Goal: Ask a question

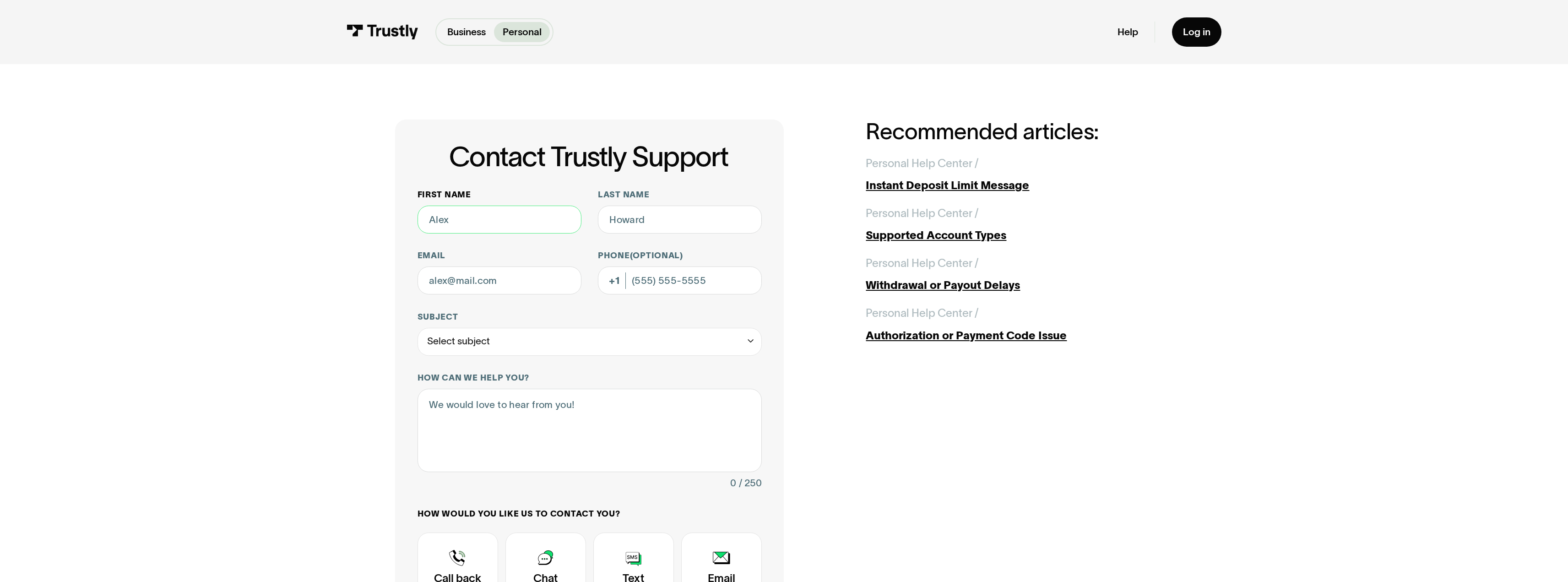
click at [446, 221] on input "First name" at bounding box center [499, 220] width 164 height 28
type input "[PERSON_NAME]"
type input "[EMAIL_ADDRESS][DOMAIN_NAME]"
type input "[PHONE_NUMBER]"
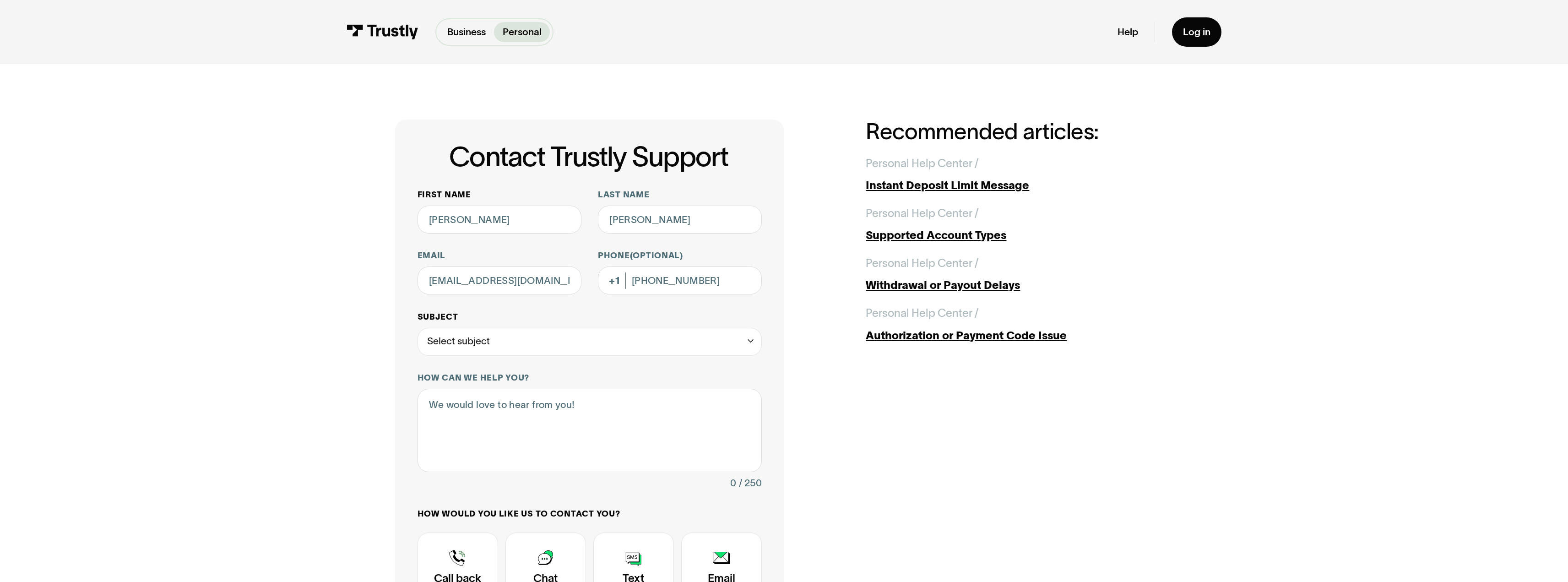
click at [464, 343] on div "Select subject" at bounding box center [458, 341] width 63 height 16
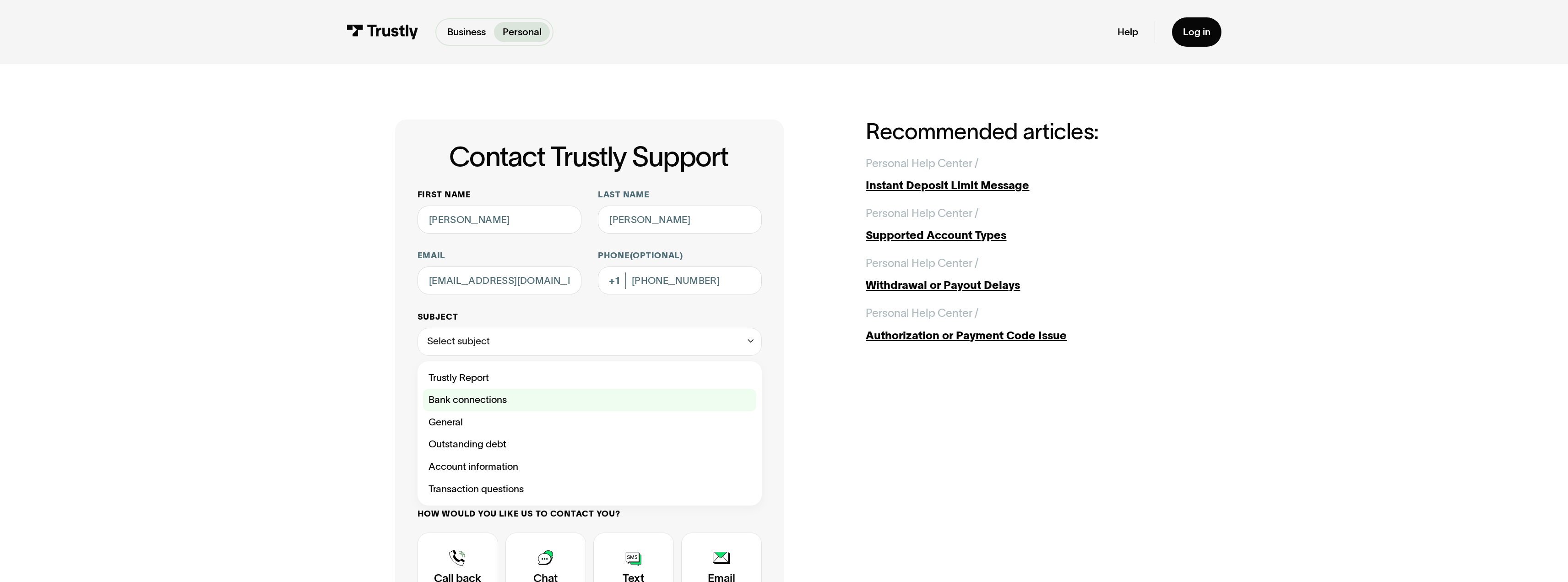
click at [469, 404] on div "Contact Trustly Support" at bounding box center [590, 400] width 334 height 23
type input "**********"
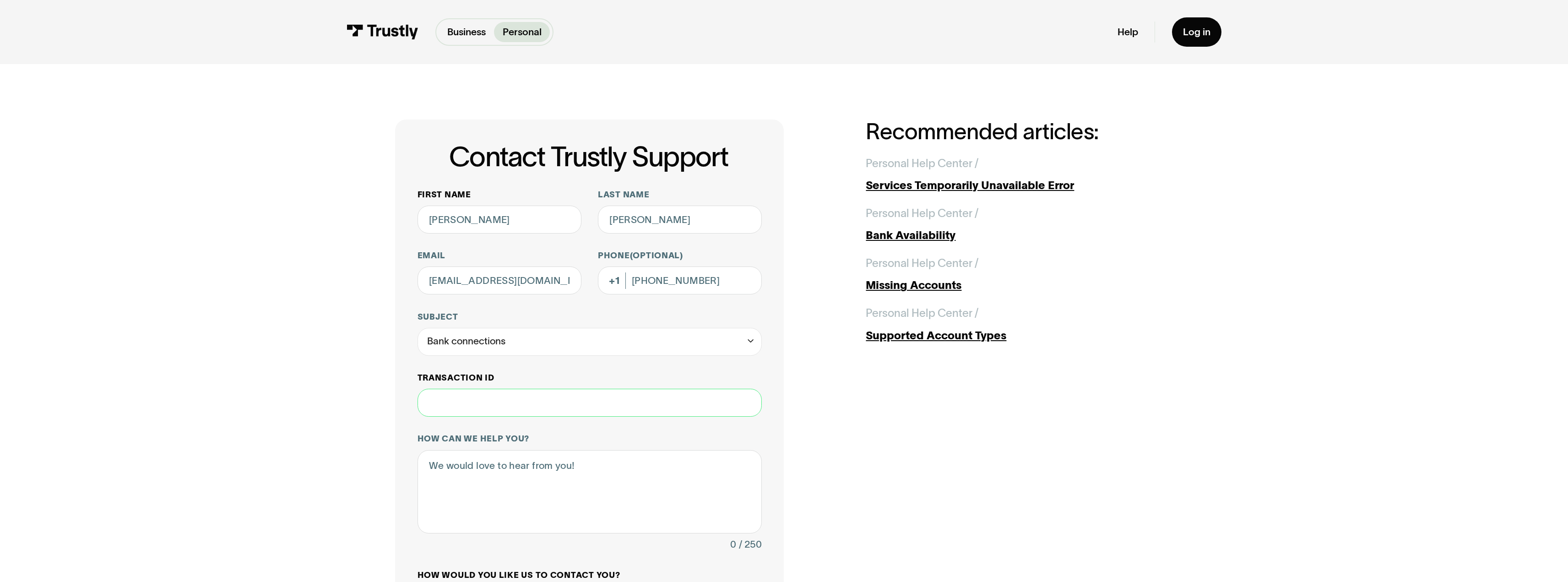
click at [453, 408] on input "Transaction ID" at bounding box center [590, 403] width 345 height 28
click at [455, 470] on textarea "How can we help you?" at bounding box center [590, 491] width 345 height 83
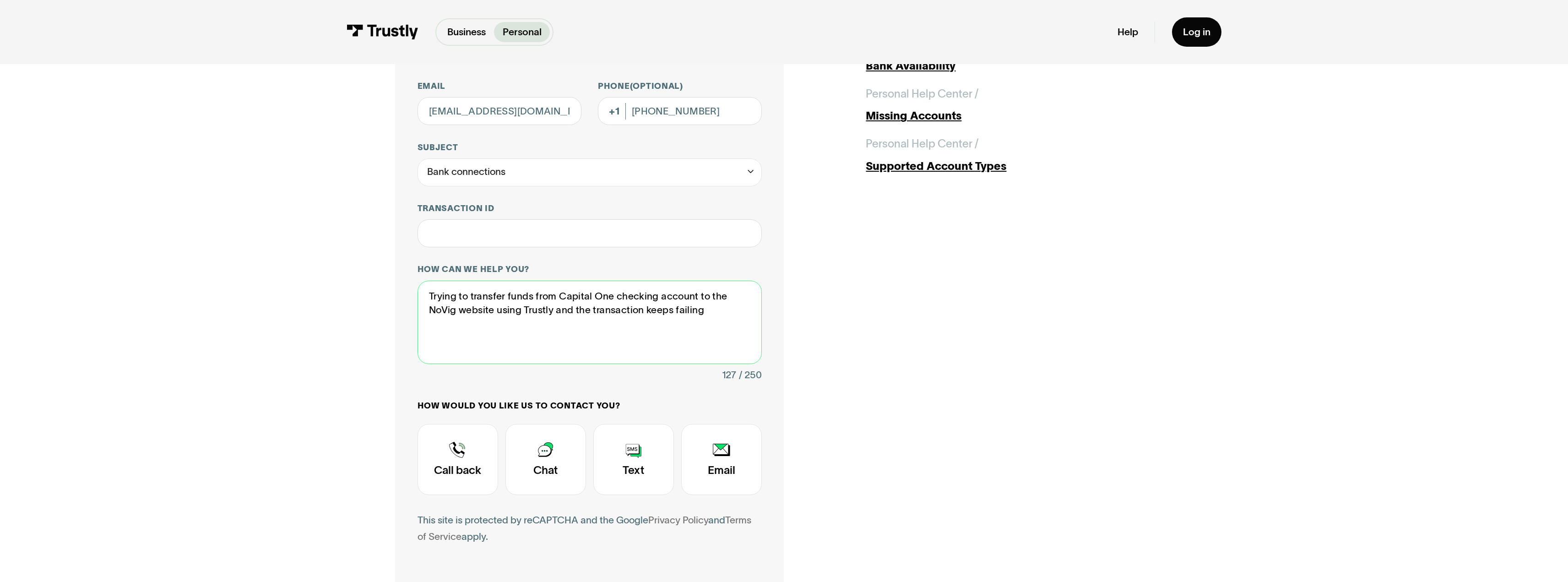
scroll to position [183, 0]
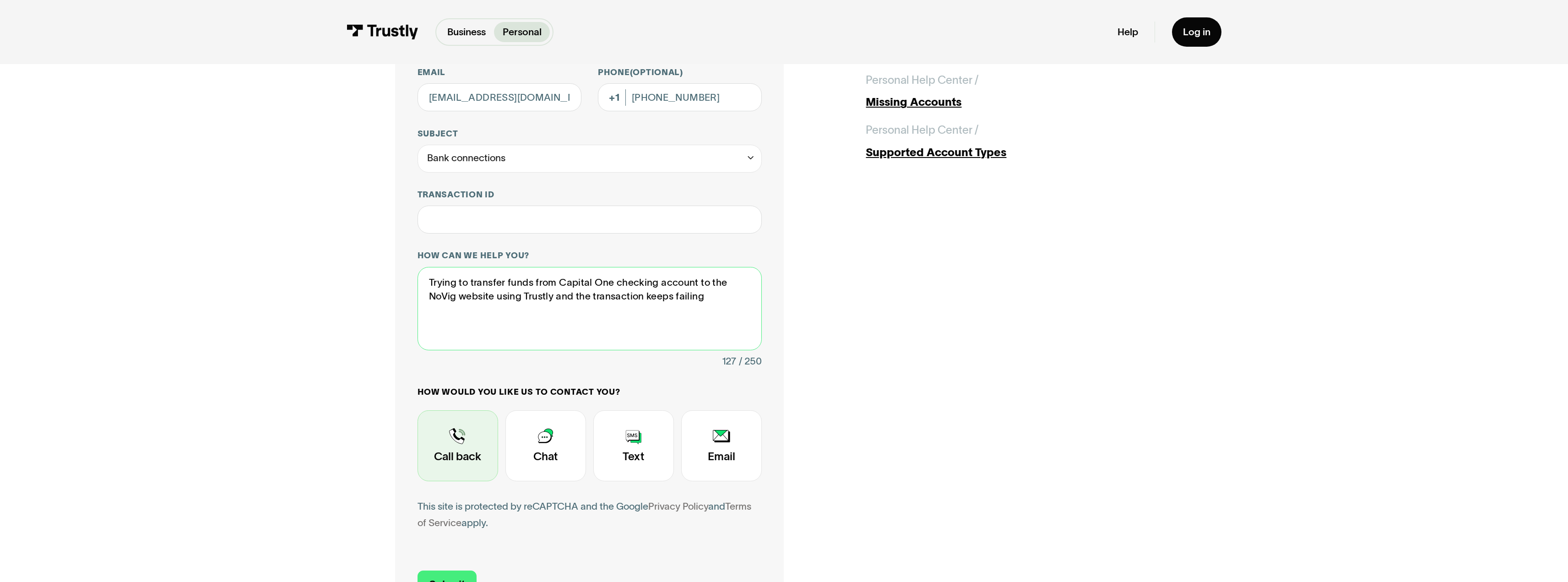
type textarea "Trying to transfer funds from Capital One checking account to the NoVig website…"
click at [448, 438] on div "Contact Trustly Support" at bounding box center [458, 446] width 80 height 71
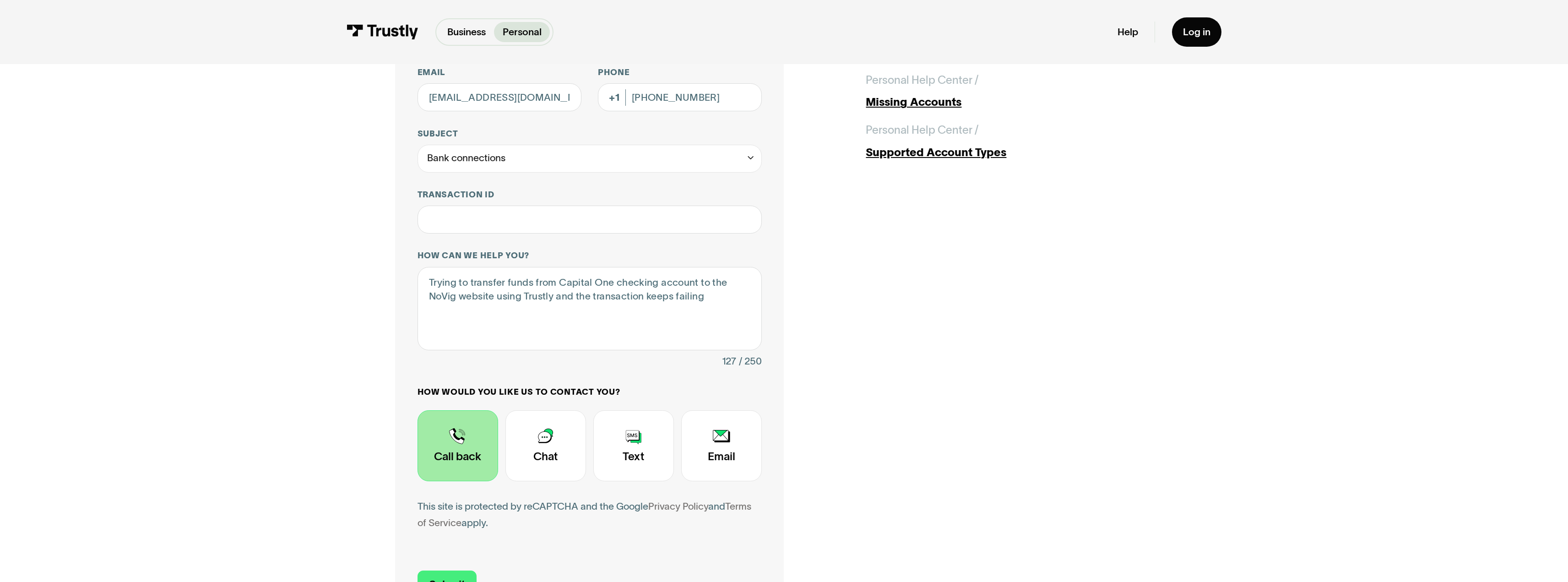
scroll to position [229, 0]
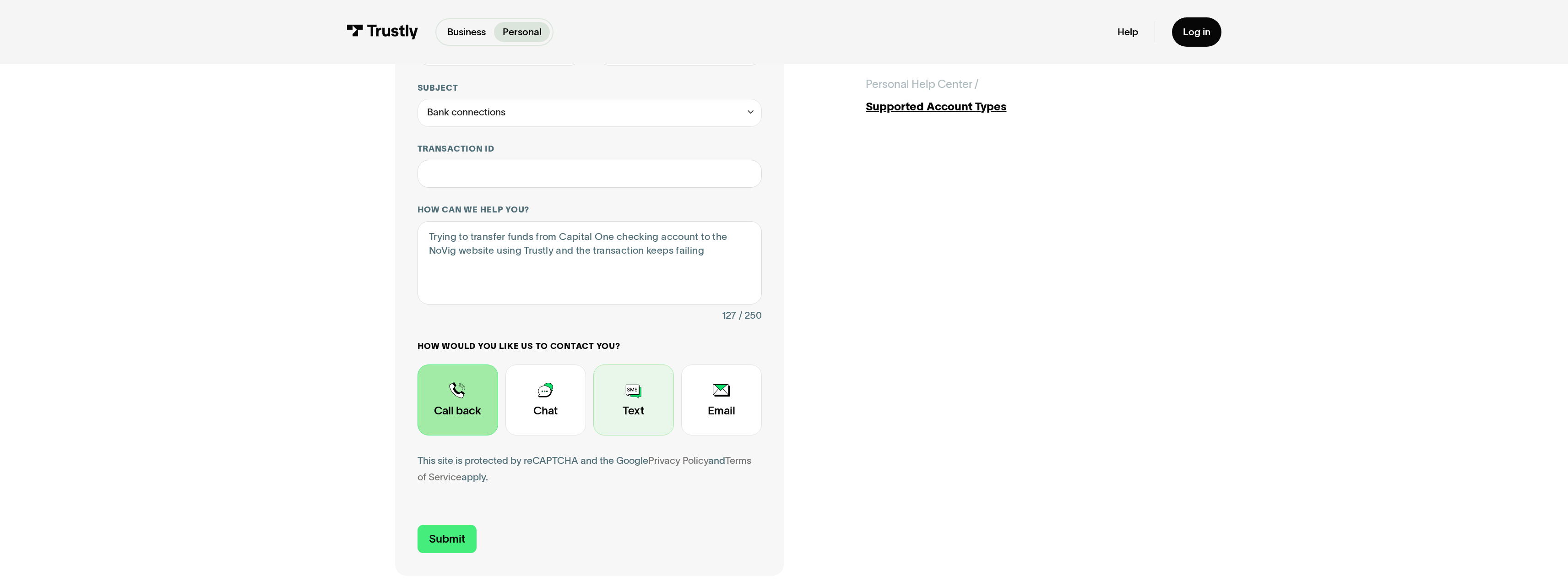
click at [647, 396] on div "Contact Trustly Support" at bounding box center [634, 400] width 80 height 71
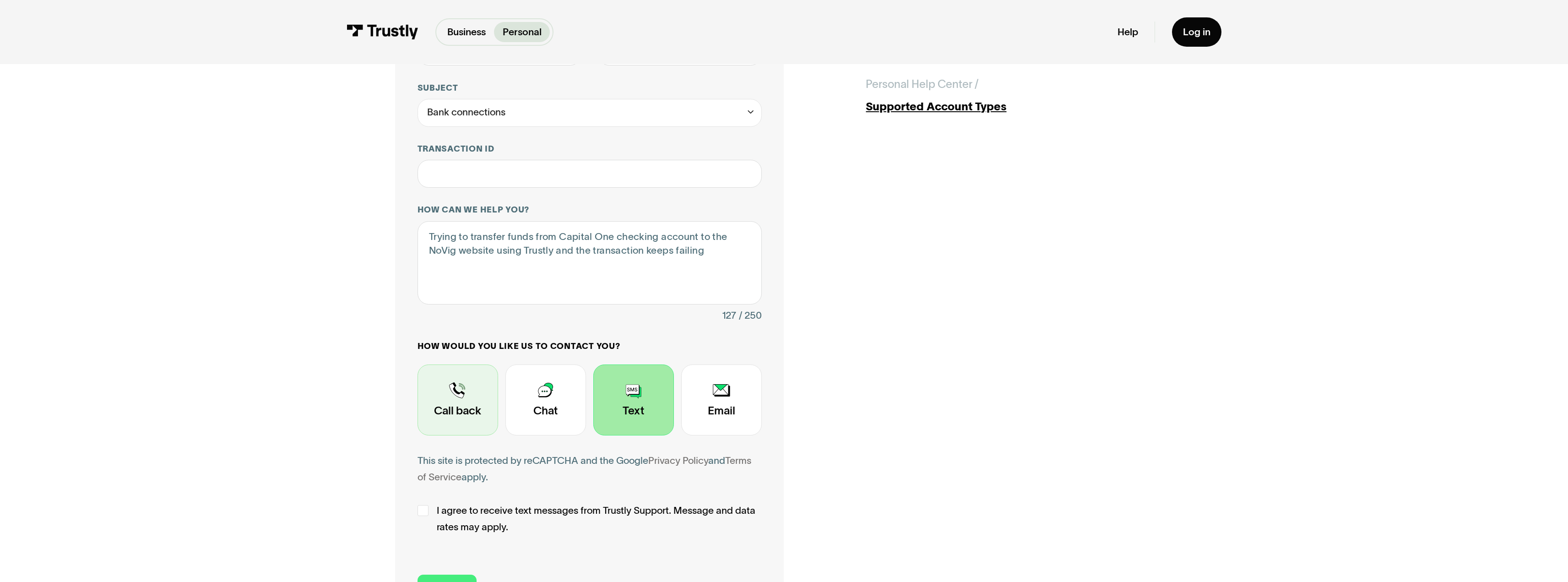
click at [453, 403] on div "Contact Trustly Support" at bounding box center [458, 400] width 80 height 71
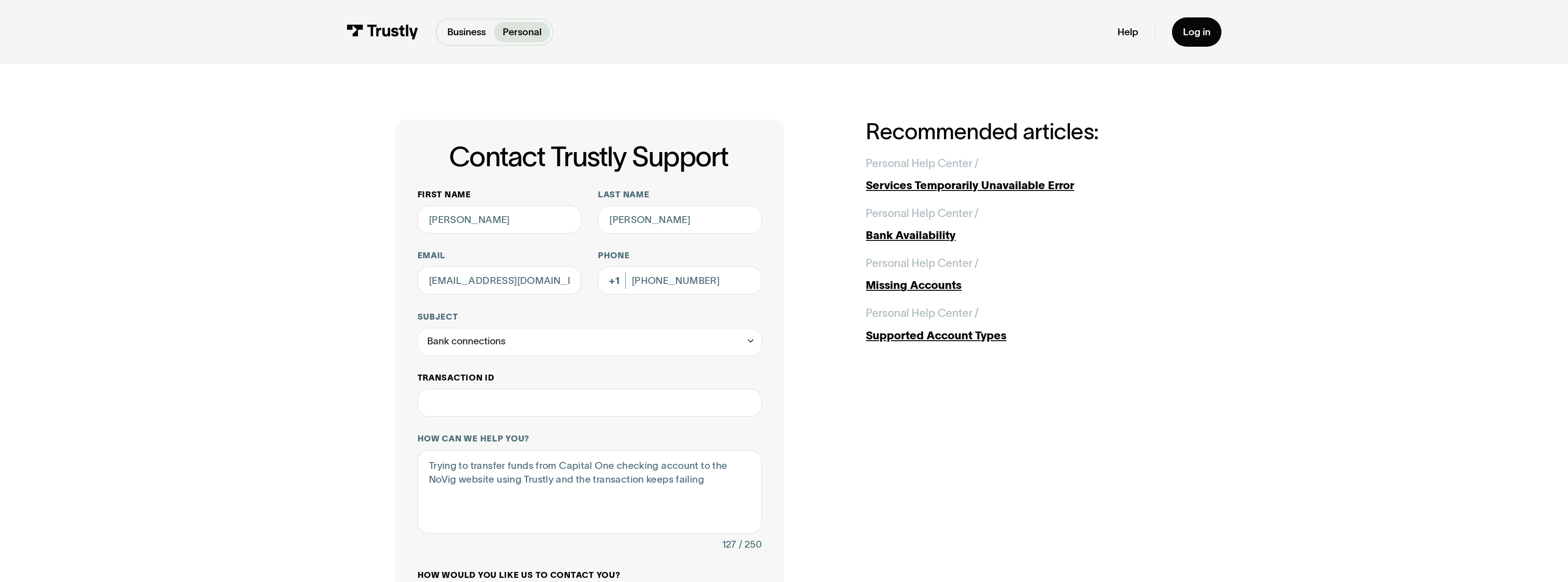
scroll to position [183, 0]
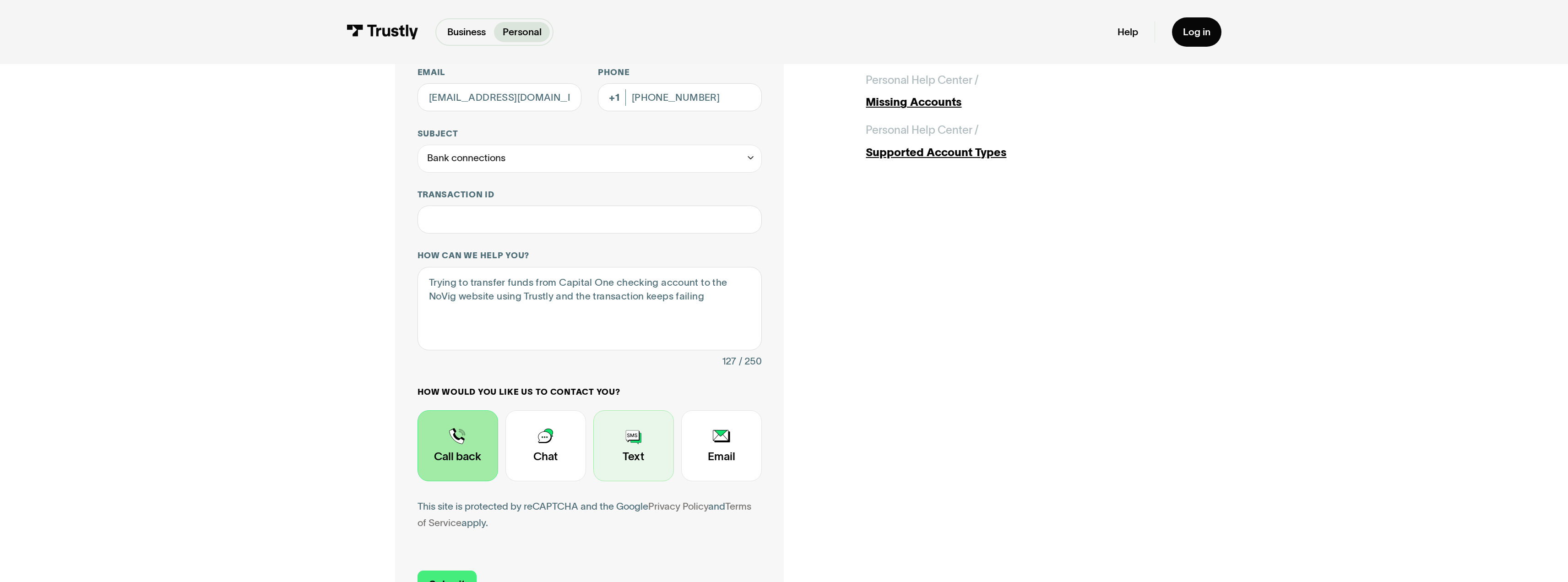
click at [642, 439] on div "Contact Trustly Support" at bounding box center [634, 446] width 80 height 71
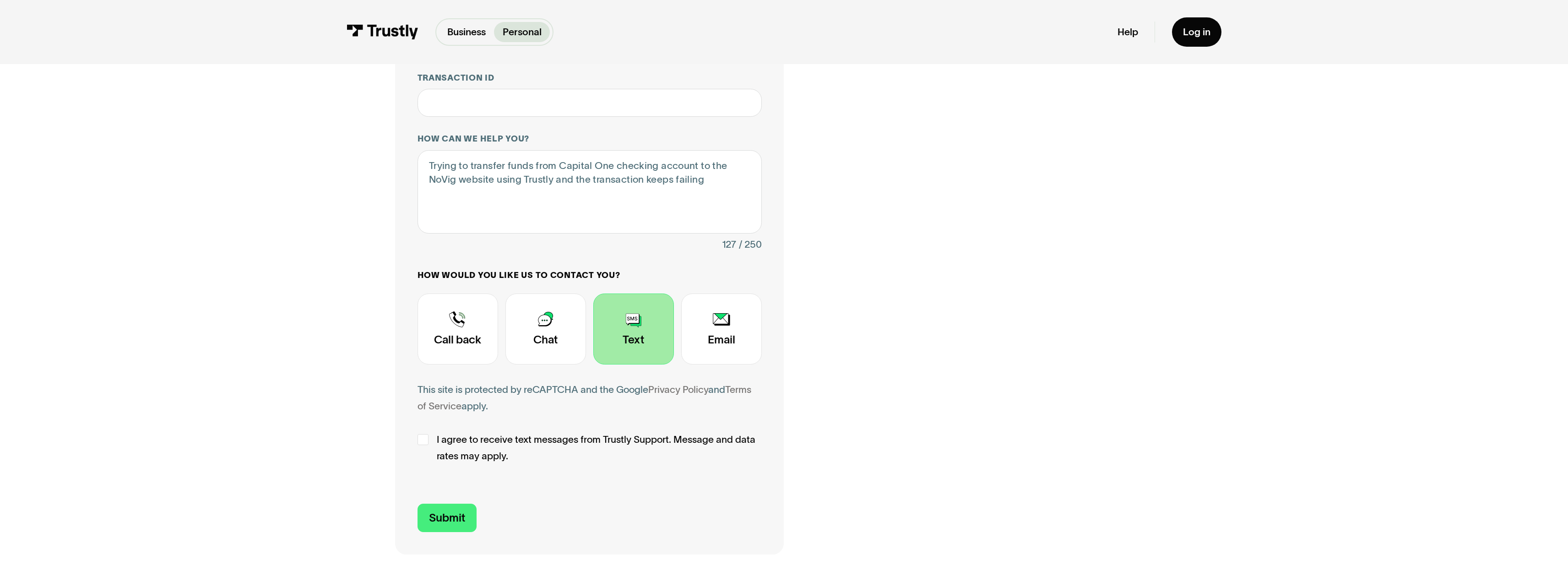
scroll to position [320, 0]
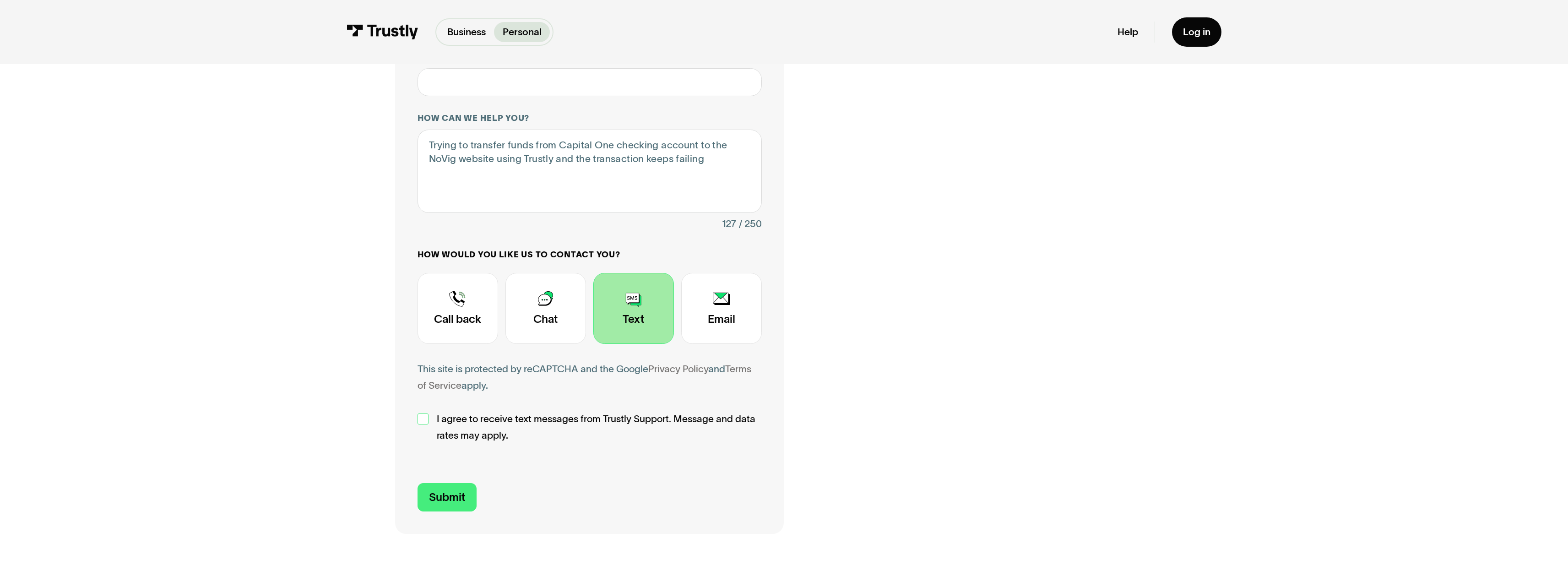
click at [420, 421] on div "Contact Trustly Support" at bounding box center [423, 419] width 11 height 11
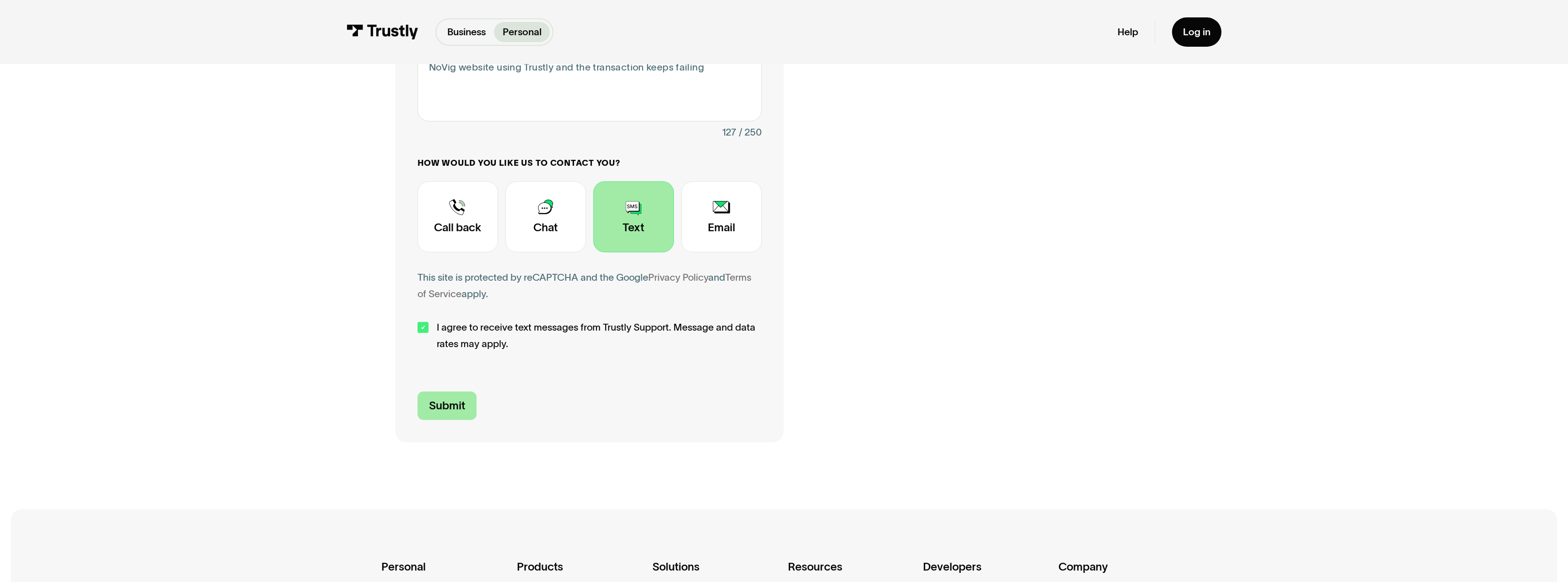
click at [439, 406] on input "Submit" at bounding box center [447, 405] width 60 height 29
type input "[PHONE_NUMBER]"
